Goal: Information Seeking & Learning: Learn about a topic

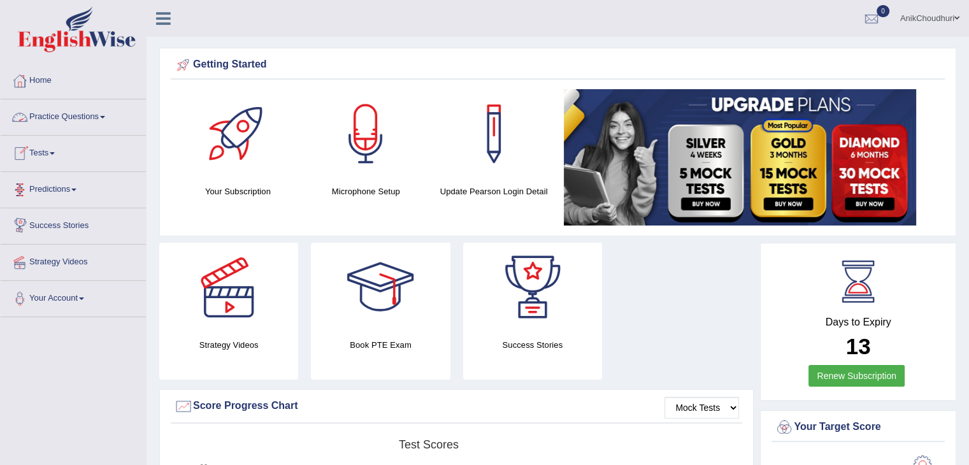
click at [88, 118] on link "Practice Questions" at bounding box center [73, 115] width 145 height 32
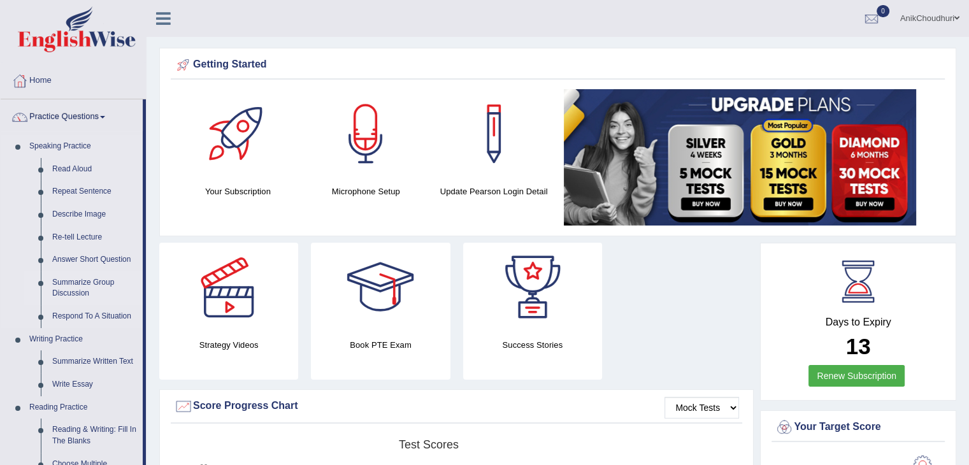
click at [82, 286] on link "Summarize Group Discussion" at bounding box center [94, 288] width 96 height 34
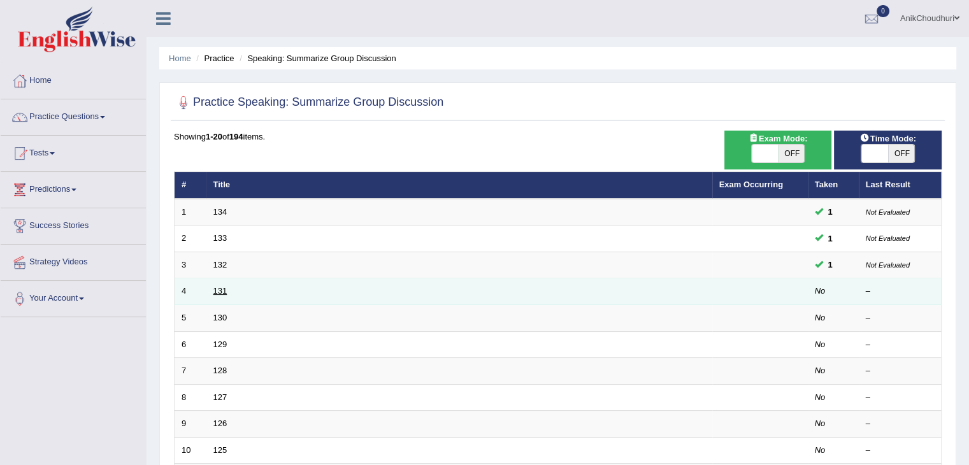
click at [219, 294] on link "131" at bounding box center [220, 291] width 14 height 10
